Goal: Information Seeking & Learning: Learn about a topic

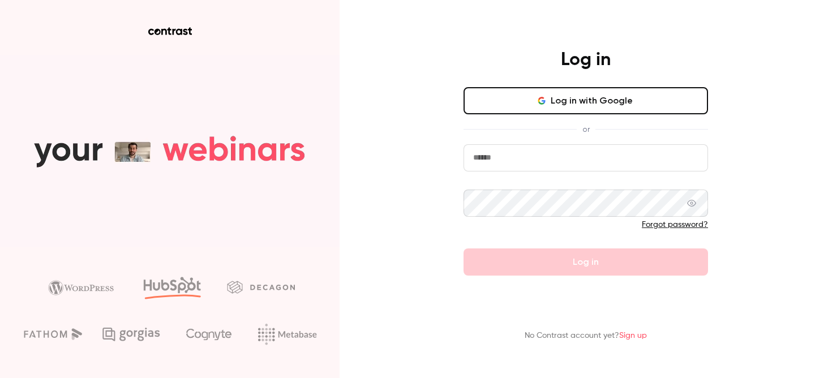
click at [510, 97] on button "Log in with Google" at bounding box center [586, 100] width 245 height 27
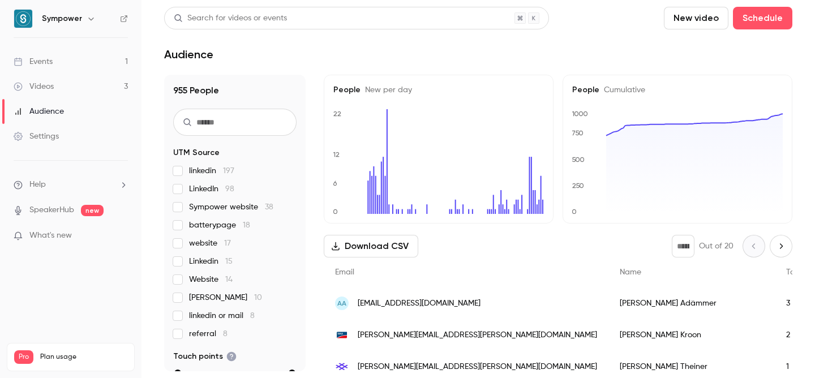
click at [82, 63] on link "Events 1" at bounding box center [71, 61] width 142 height 25
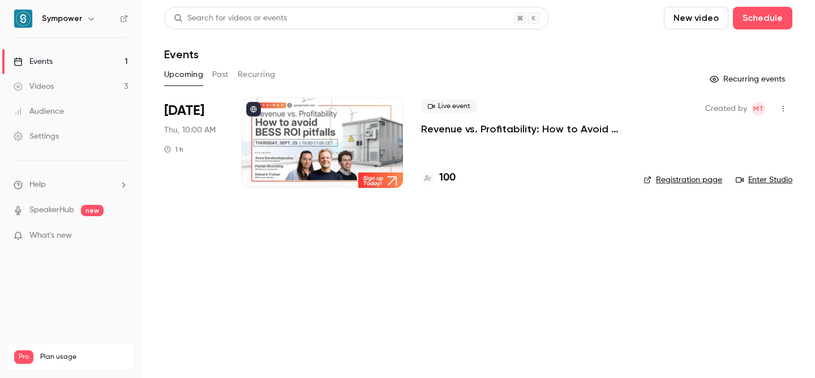
click at [505, 122] on div "Live event Revenue vs. Profitability: How to Avoid [PERSON_NAME] ROI Pitfalls" at bounding box center [523, 118] width 204 height 36
click at [505, 127] on p "Revenue vs. Profitability: How to Avoid [PERSON_NAME] ROI Pitfalls" at bounding box center [523, 129] width 204 height 14
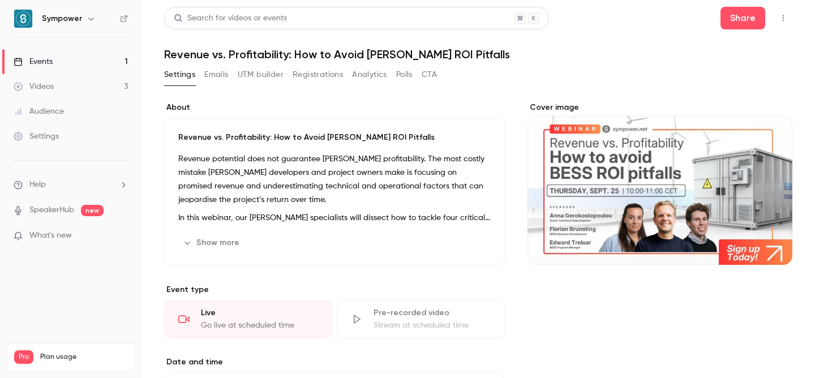
click at [322, 76] on button "Registrations" at bounding box center [318, 75] width 50 height 18
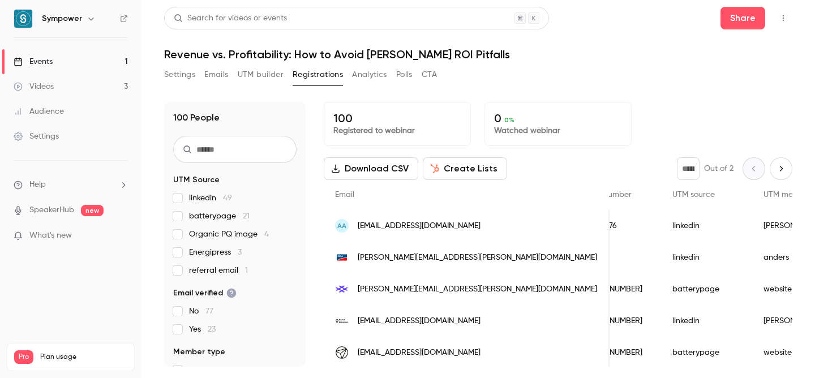
scroll to position [0, 660]
click at [217, 249] on span "Energipress 3" at bounding box center [215, 252] width 53 height 11
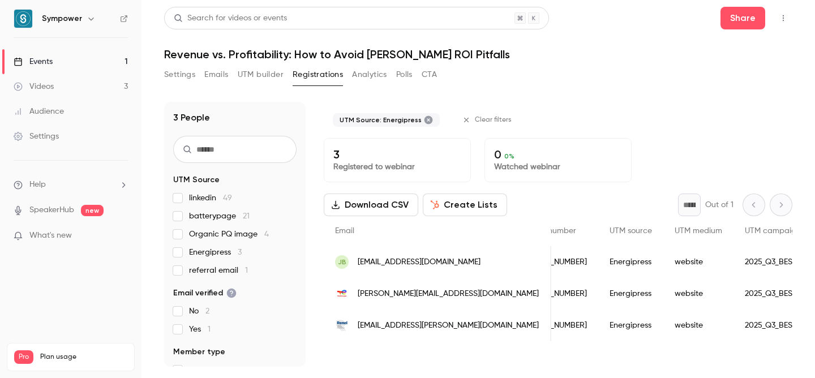
click at [217, 249] on span "Energipress 3" at bounding box center [215, 252] width 53 height 11
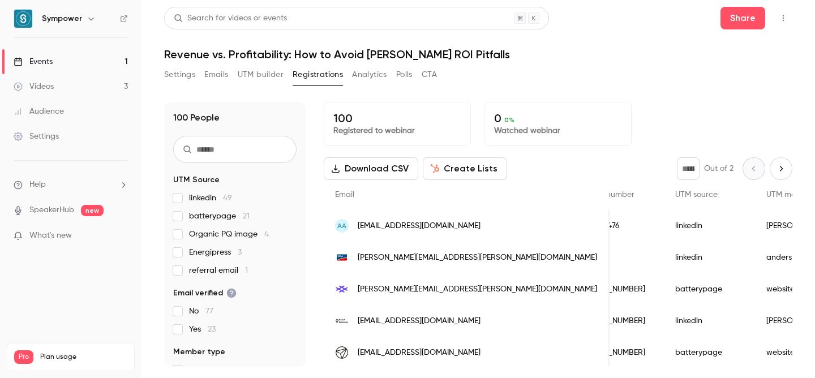
click at [207, 217] on span "batterypage 21" at bounding box center [219, 216] width 61 height 11
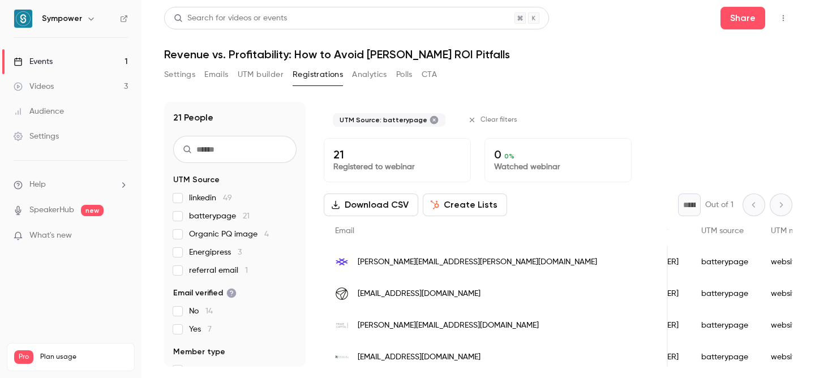
click at [207, 217] on span "batterypage 21" at bounding box center [219, 216] width 61 height 11
